Goal: Information Seeking & Learning: Learn about a topic

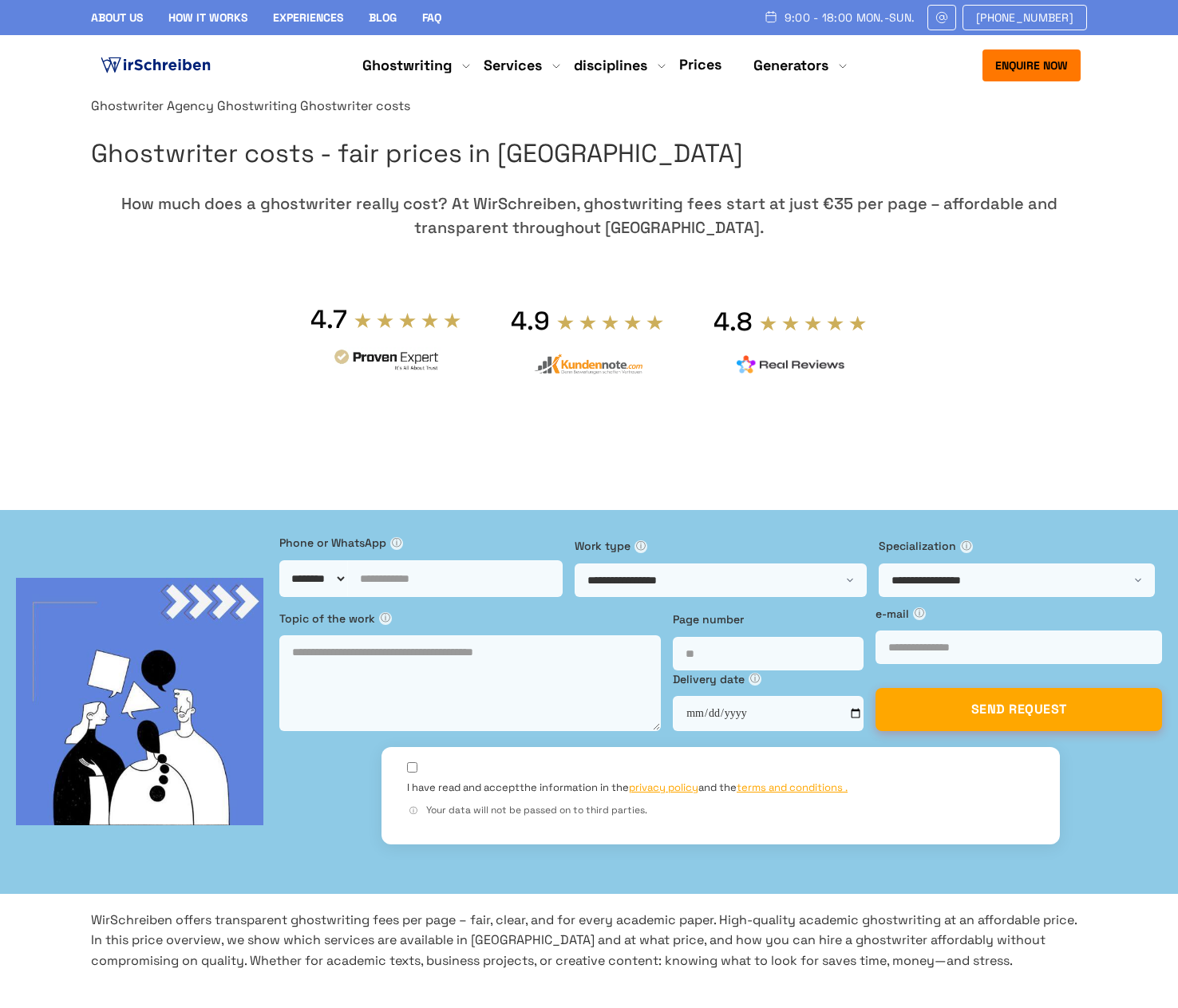
scroll to position [13950, 0]
click at [114, 21] on font "About Us" at bounding box center [117, 18] width 52 height 15
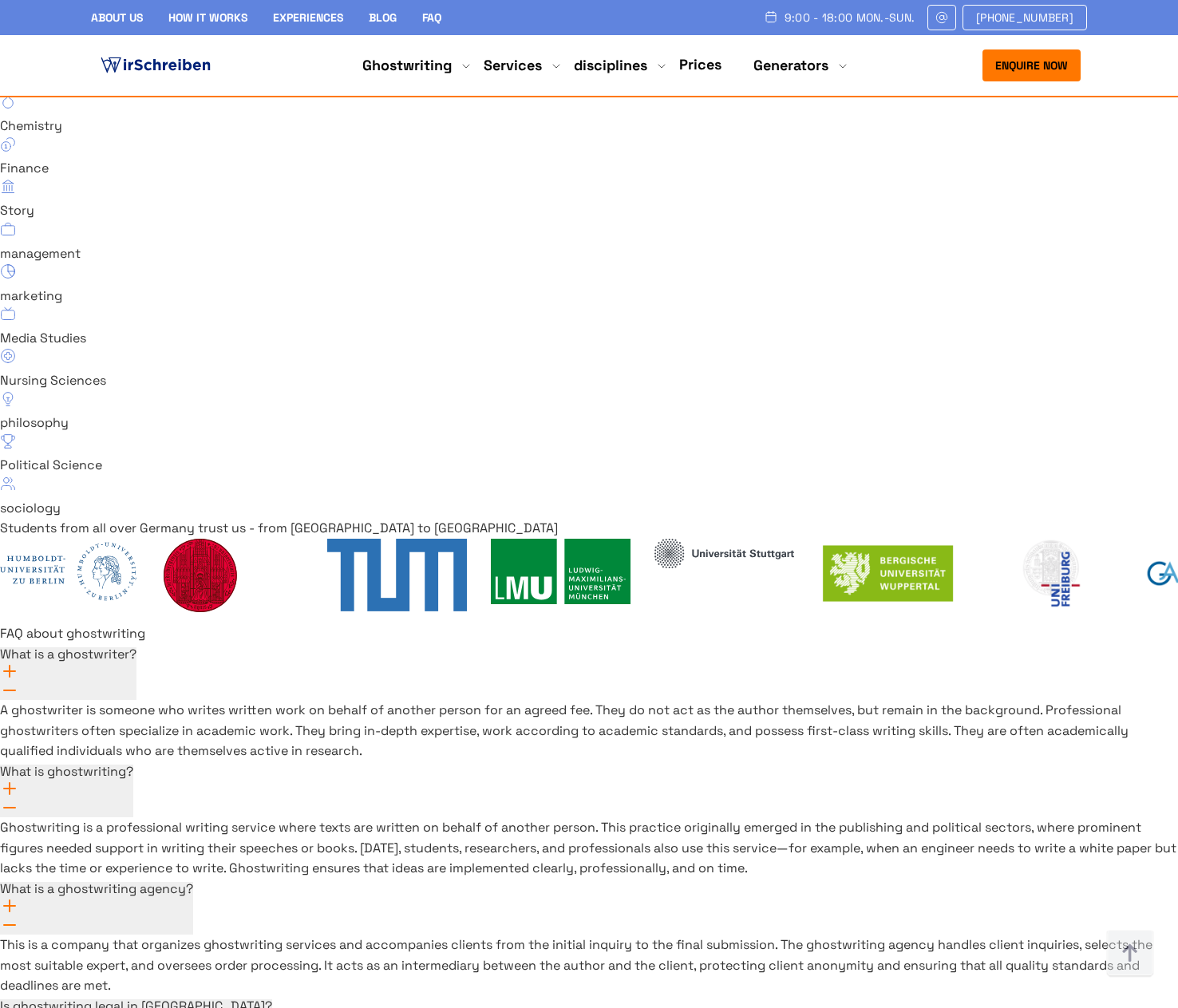
scroll to position [11140, 0]
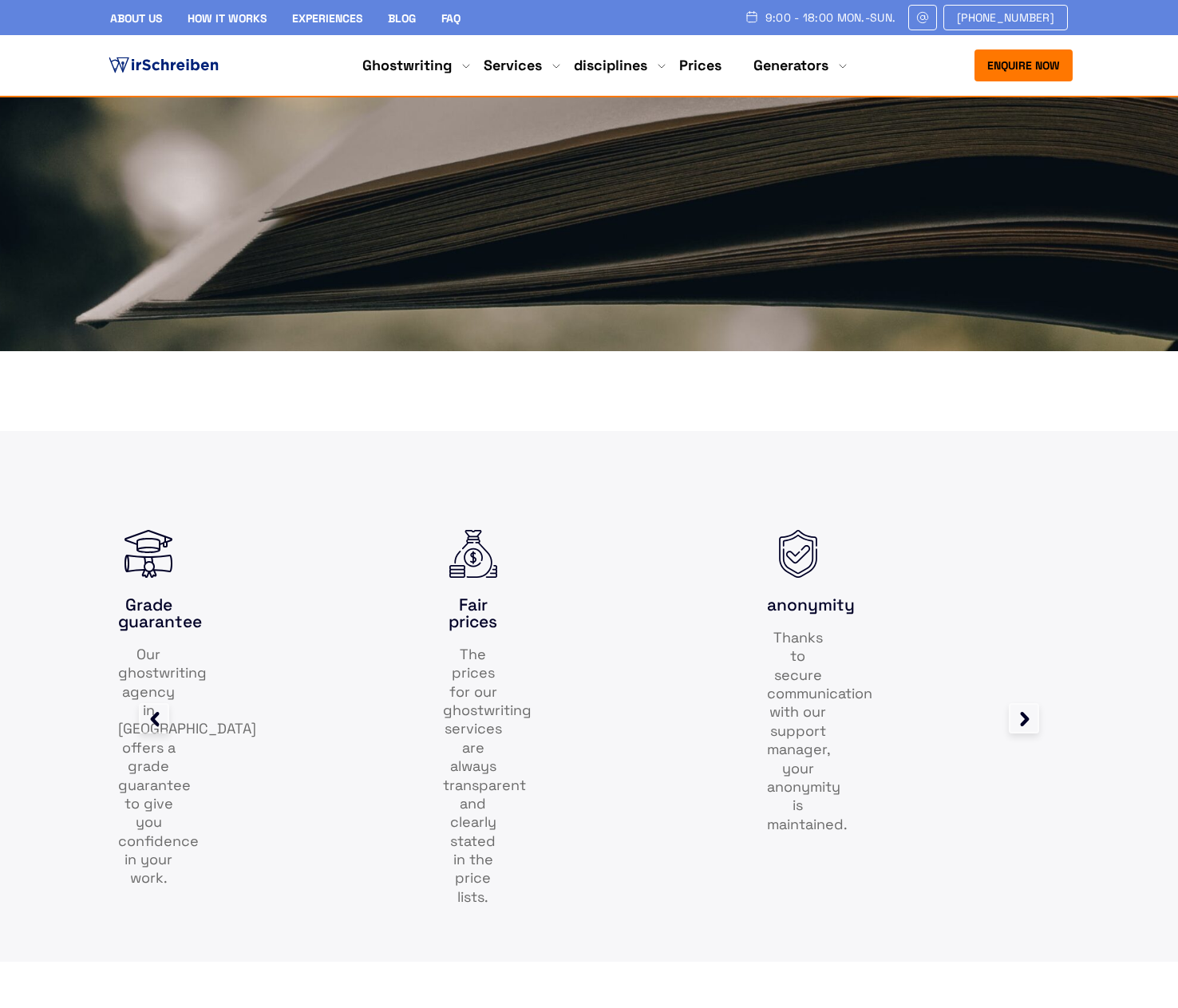
scroll to position [878, 0]
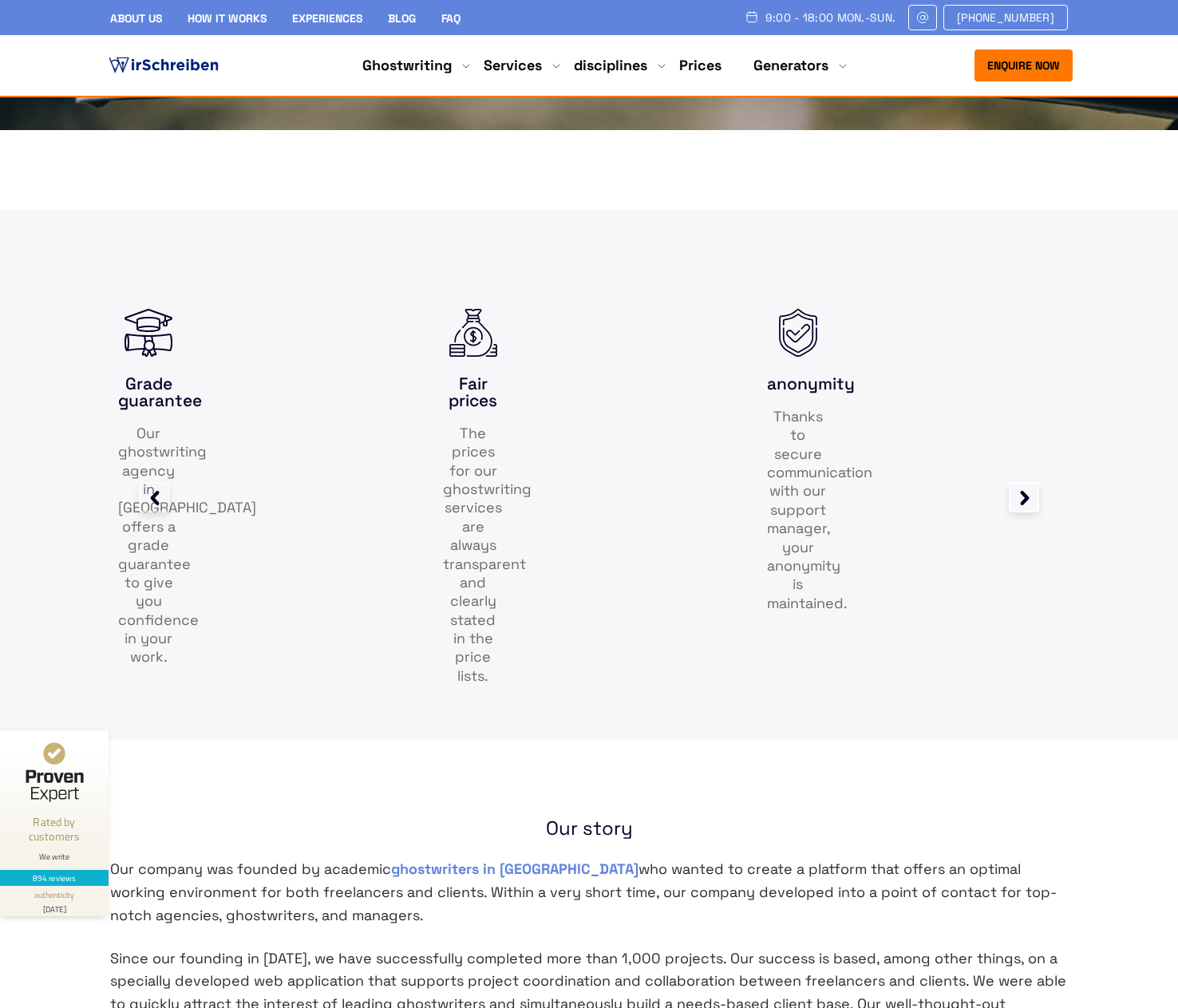
click at [1028, 506] on icon at bounding box center [1025, 498] width 9 height 15
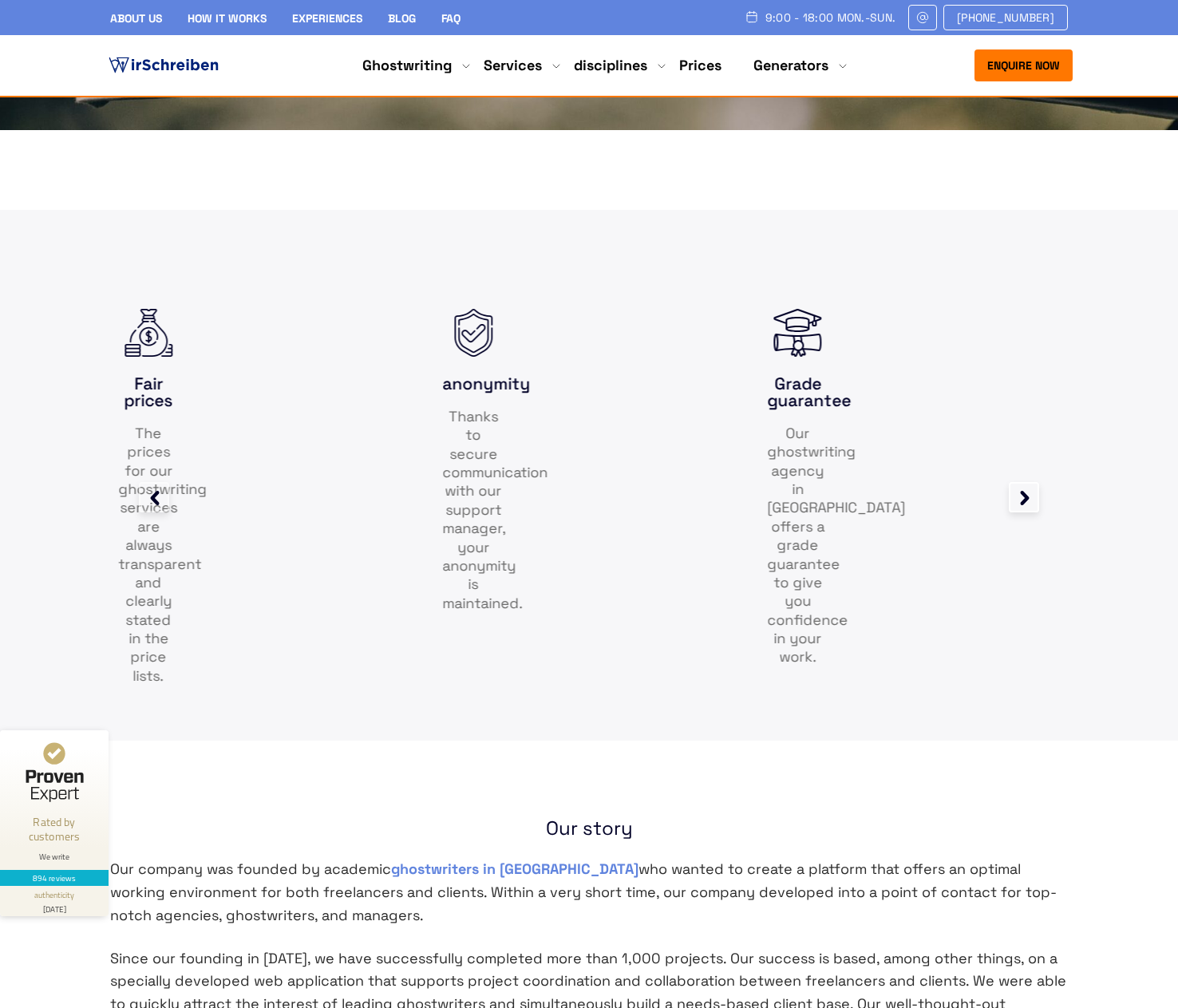
click at [1028, 506] on icon at bounding box center [1025, 498] width 9 height 15
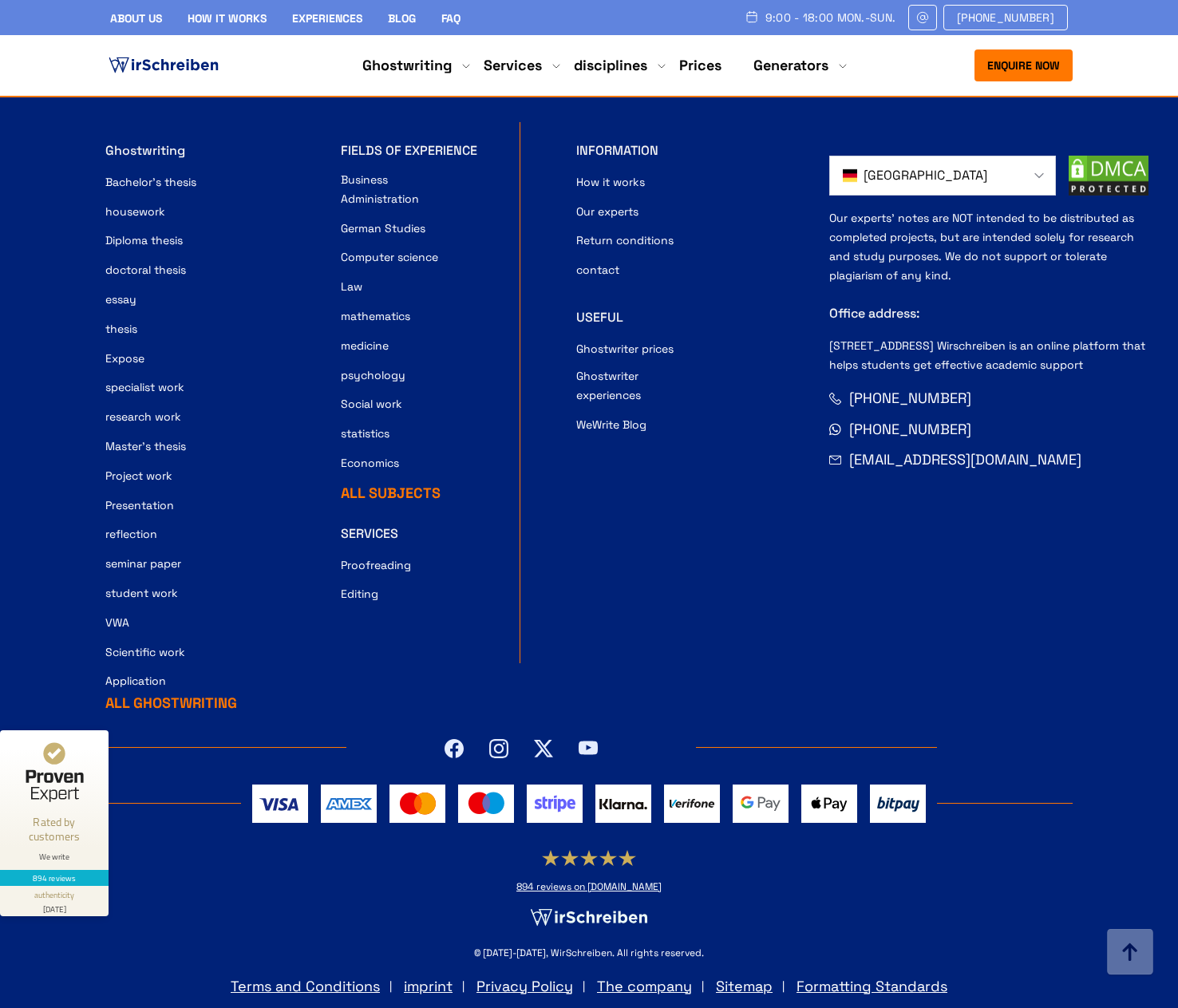
scroll to position [2580, 0]
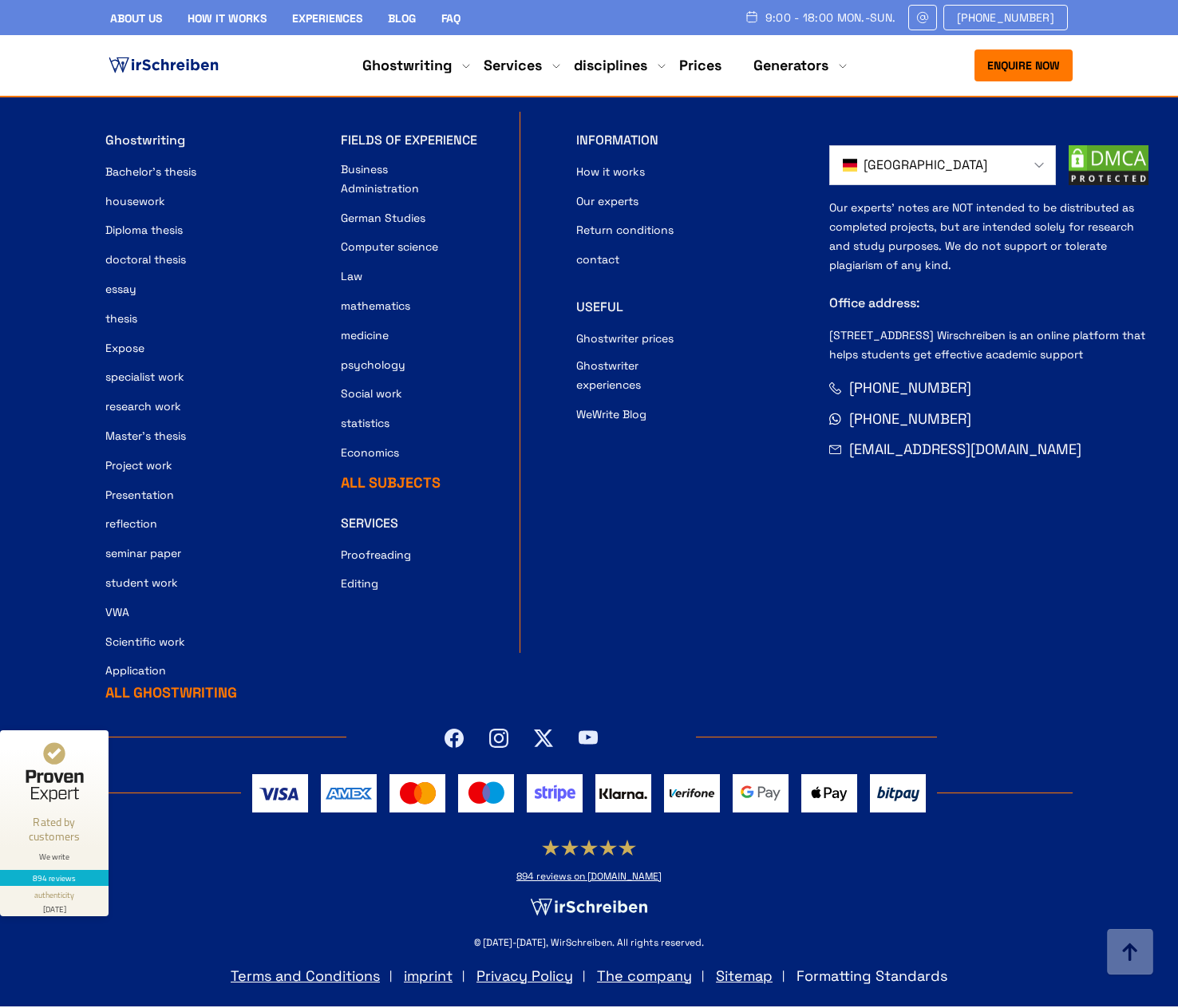
click at [886, 977] on font "Formatting Standards" at bounding box center [872, 976] width 151 height 18
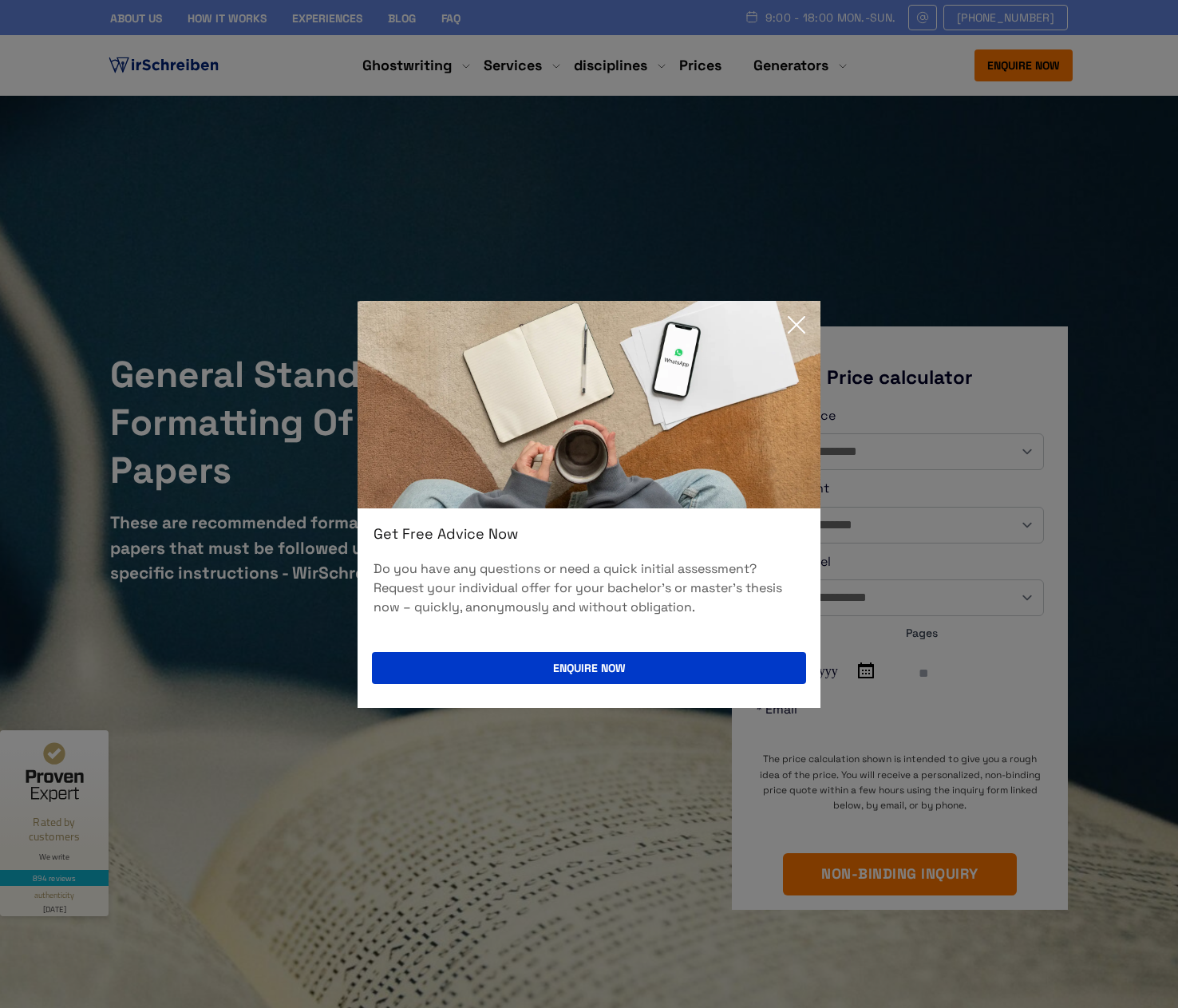
click at [797, 324] on icon at bounding box center [796, 324] width 16 height 16
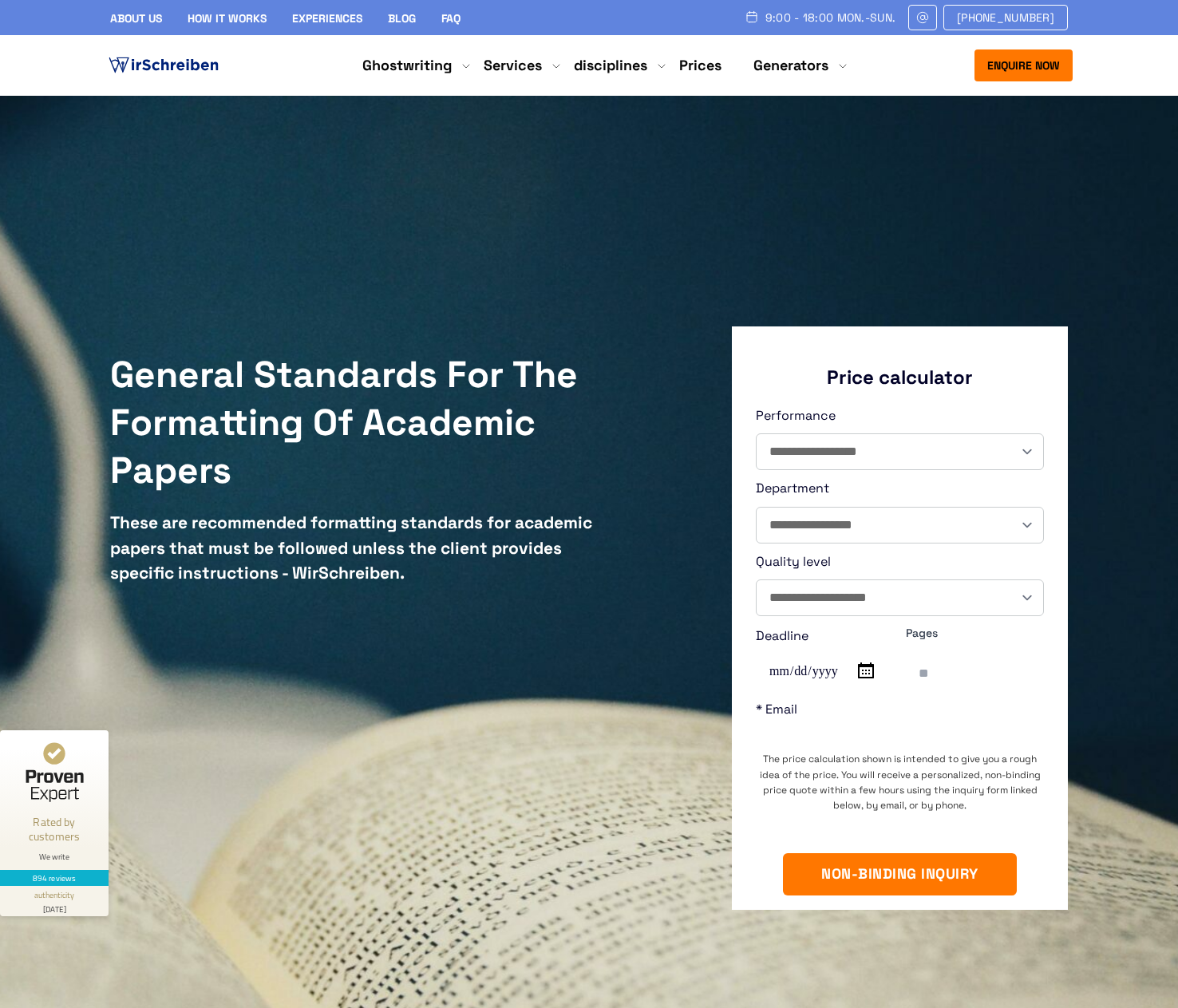
click at [454, 15] on font "FAQ" at bounding box center [451, 19] width 19 height 15
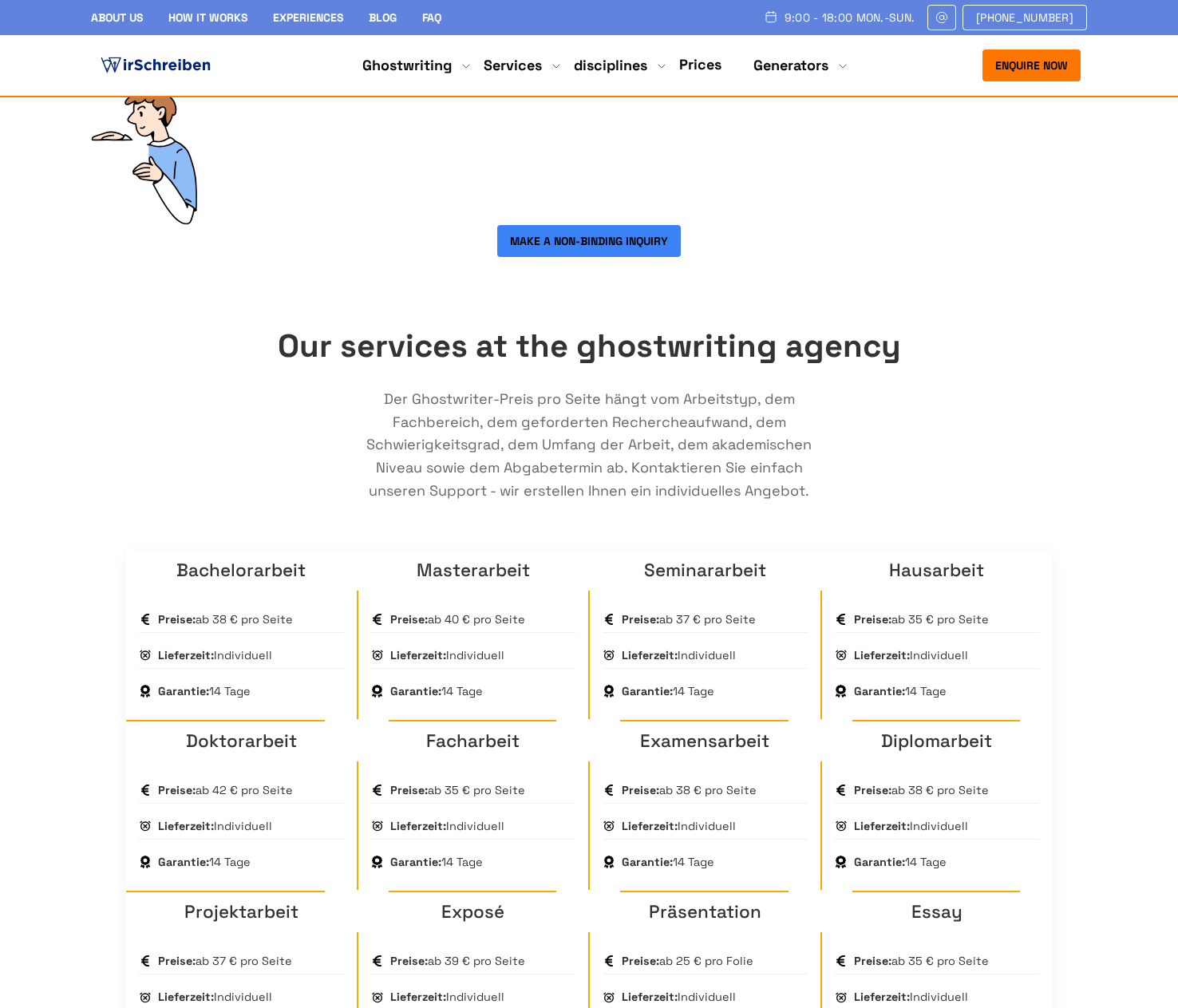
scroll to position [13950, 0]
